Goal: Task Accomplishment & Management: Complete application form

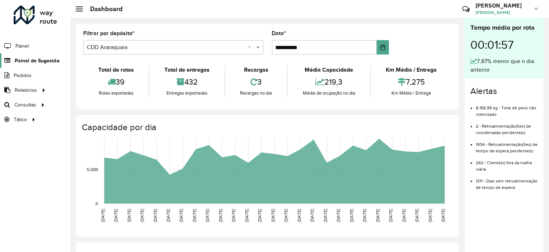
click at [6, 60] on icon at bounding box center [6, 61] width 13 height 6
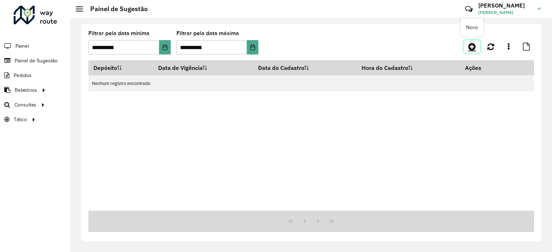
click at [471, 49] on icon at bounding box center [472, 46] width 8 height 9
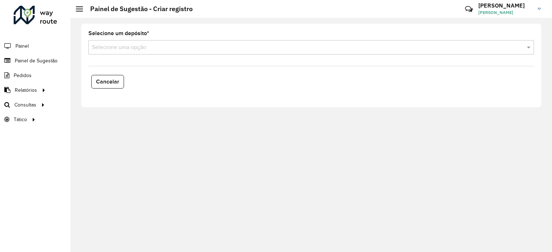
click at [278, 47] on input "text" at bounding box center [304, 47] width 424 height 9
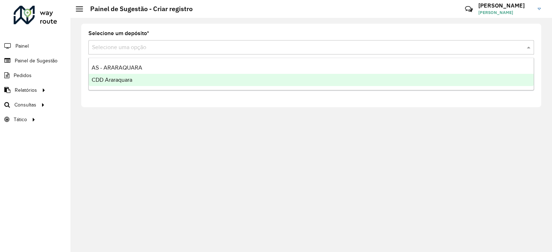
drag, startPoint x: 125, startPoint y: 73, endPoint x: 124, endPoint y: 83, distance: 10.2
click at [124, 83] on div "AS - ARARAQUARA CDD Araraquara" at bounding box center [311, 74] width 445 height 24
click at [124, 83] on span "CDD Araraquara" at bounding box center [112, 80] width 41 height 6
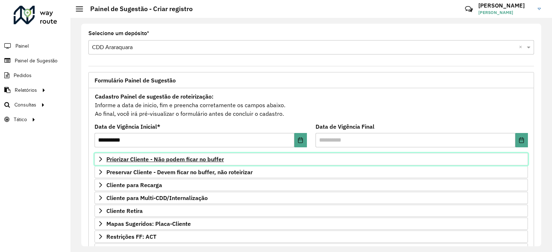
click at [198, 162] on link "Priorizar Cliente - Não podem ficar no buffer" at bounding box center [310, 159] width 433 height 12
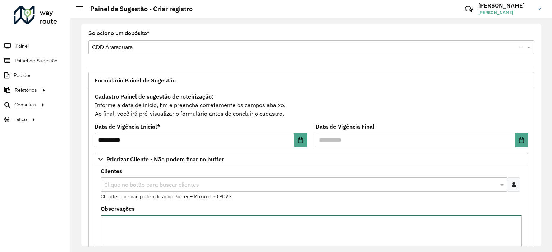
click at [154, 217] on textarea "Observações" at bounding box center [311, 245] width 421 height 61
paste textarea "*****"
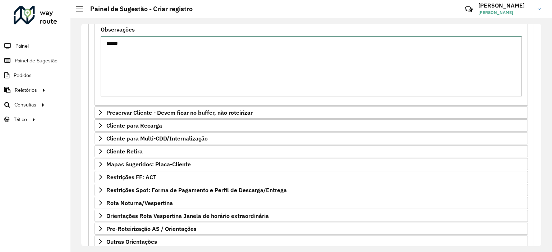
scroll to position [223, 0]
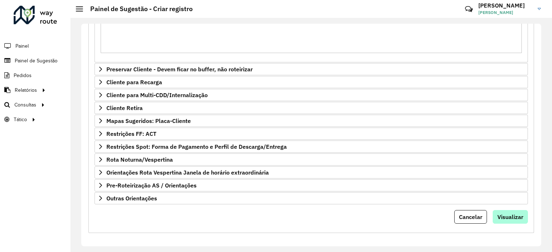
type textarea "*****"
click at [498, 217] on span "Visualizar" at bounding box center [510, 217] width 26 height 7
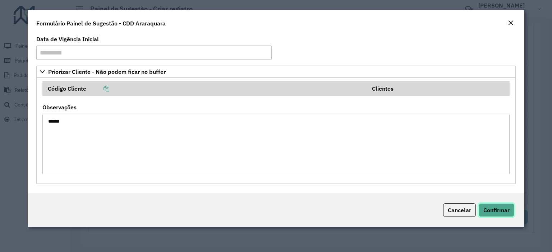
click at [481, 204] on button "Confirmar" at bounding box center [496, 211] width 36 height 14
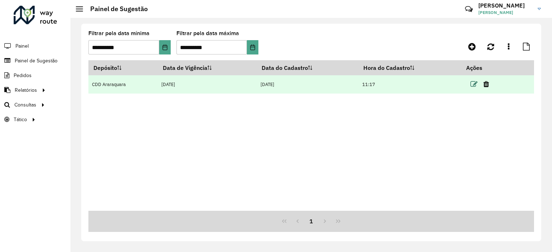
click at [471, 82] on icon at bounding box center [473, 84] width 7 height 7
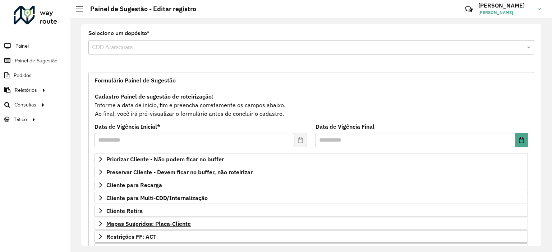
scroll to position [103, 0]
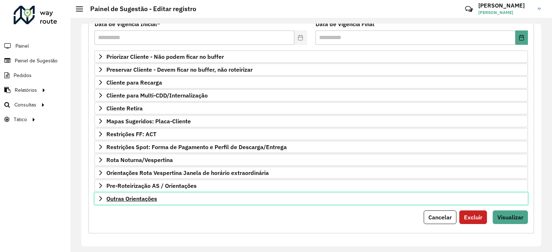
click at [140, 197] on span "Outras Orientações" at bounding box center [131, 199] width 51 height 6
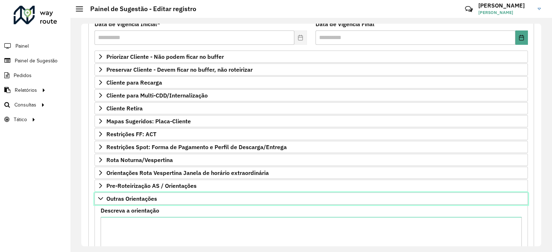
scroll to position [183, 0]
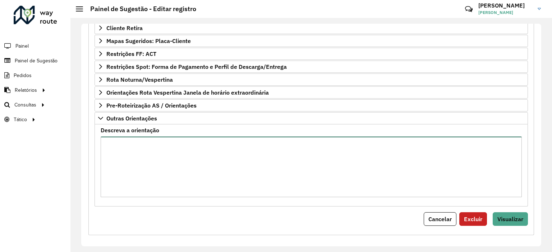
click at [197, 179] on textarea "Descreva a orientação" at bounding box center [311, 167] width 421 height 61
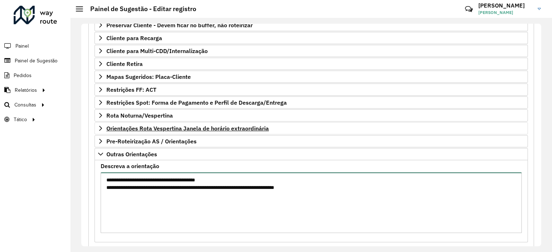
scroll to position [111, 0]
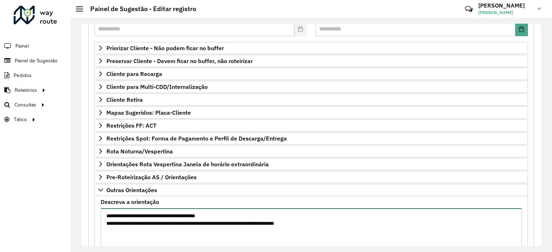
drag, startPoint x: 190, startPoint y: 214, endPoint x: 194, endPoint y: 213, distance: 4.4
click at [194, 213] on textarea "**********" at bounding box center [311, 239] width 421 height 61
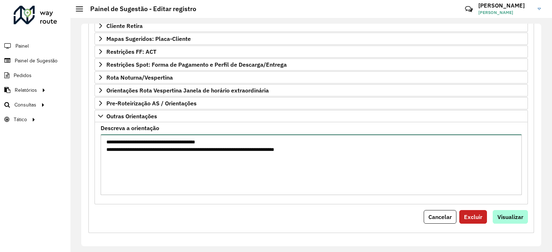
type textarea "**********"
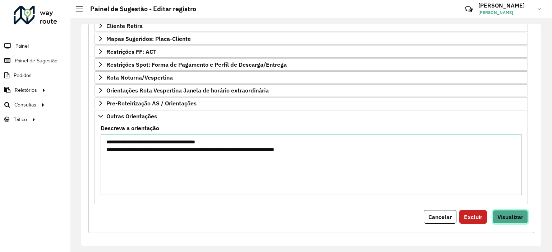
click at [507, 219] on button "Visualizar" at bounding box center [509, 217] width 35 height 14
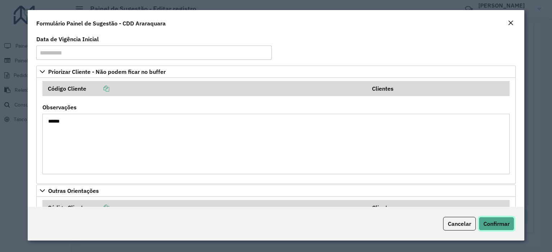
click at [507, 219] on button "Confirmar" at bounding box center [496, 224] width 36 height 14
